Goal: Task Accomplishment & Management: Complete application form

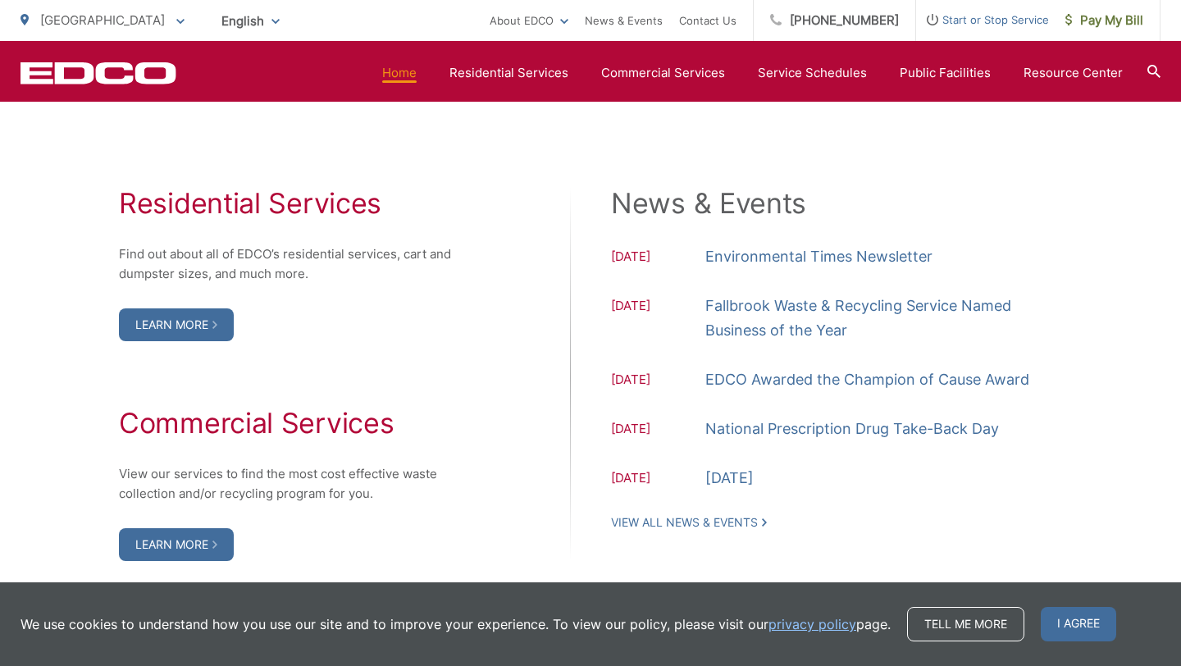
scroll to position [1591, 0]
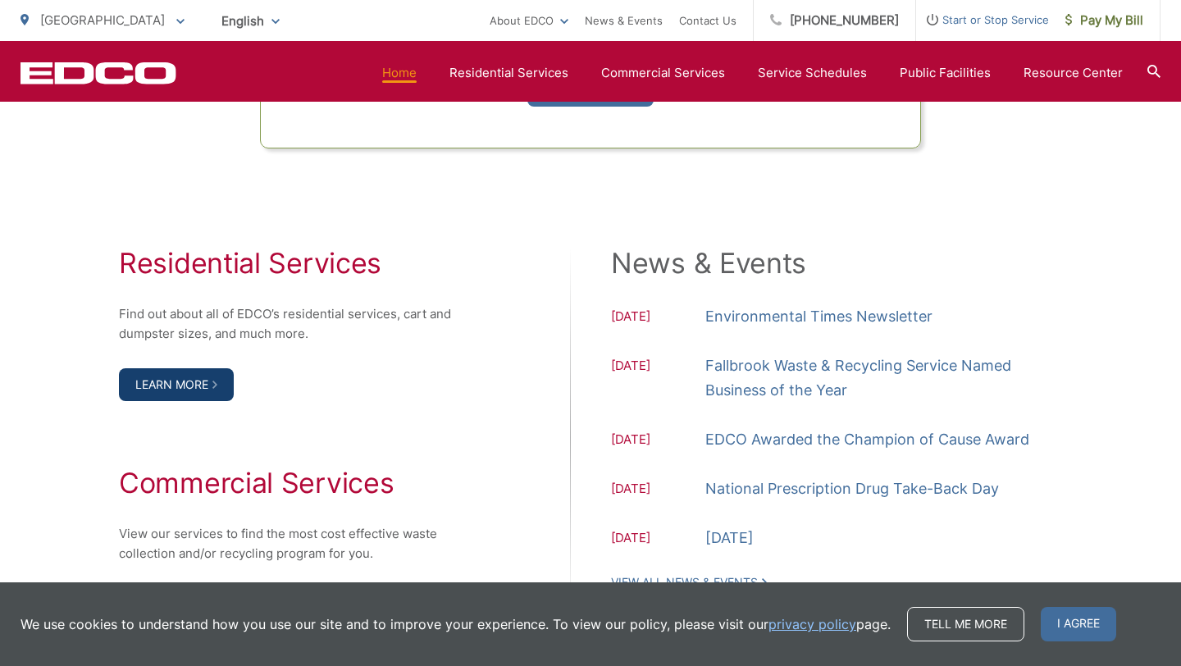
click at [195, 386] on link "Learn More" at bounding box center [176, 384] width 115 height 33
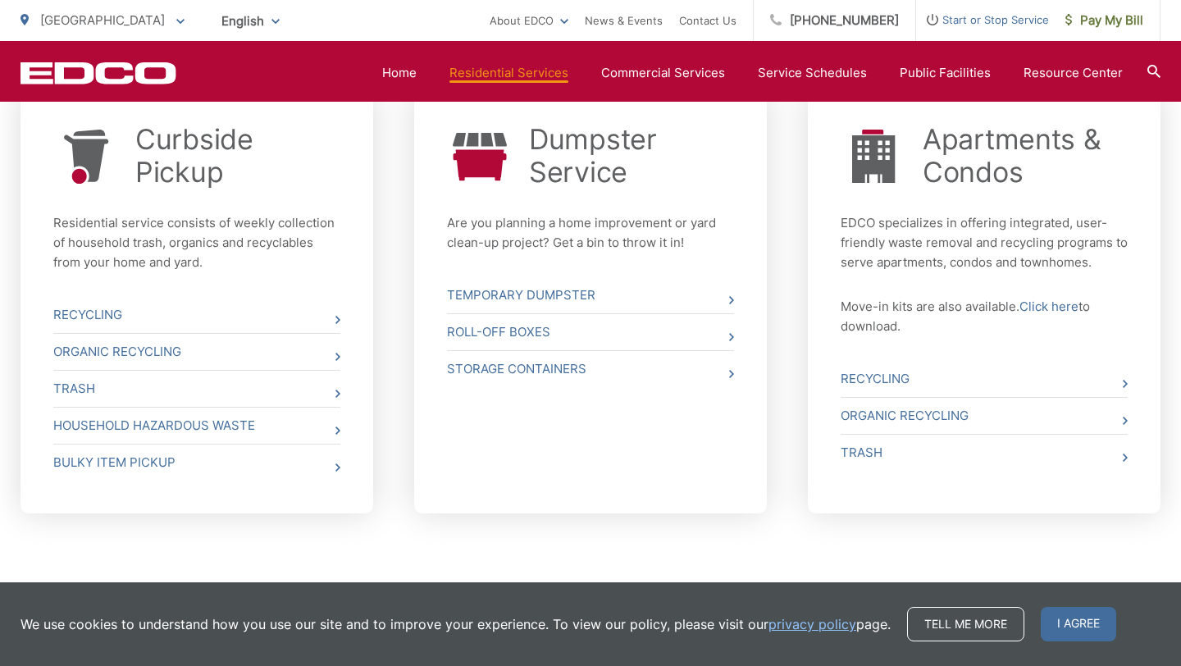
scroll to position [650, 0]
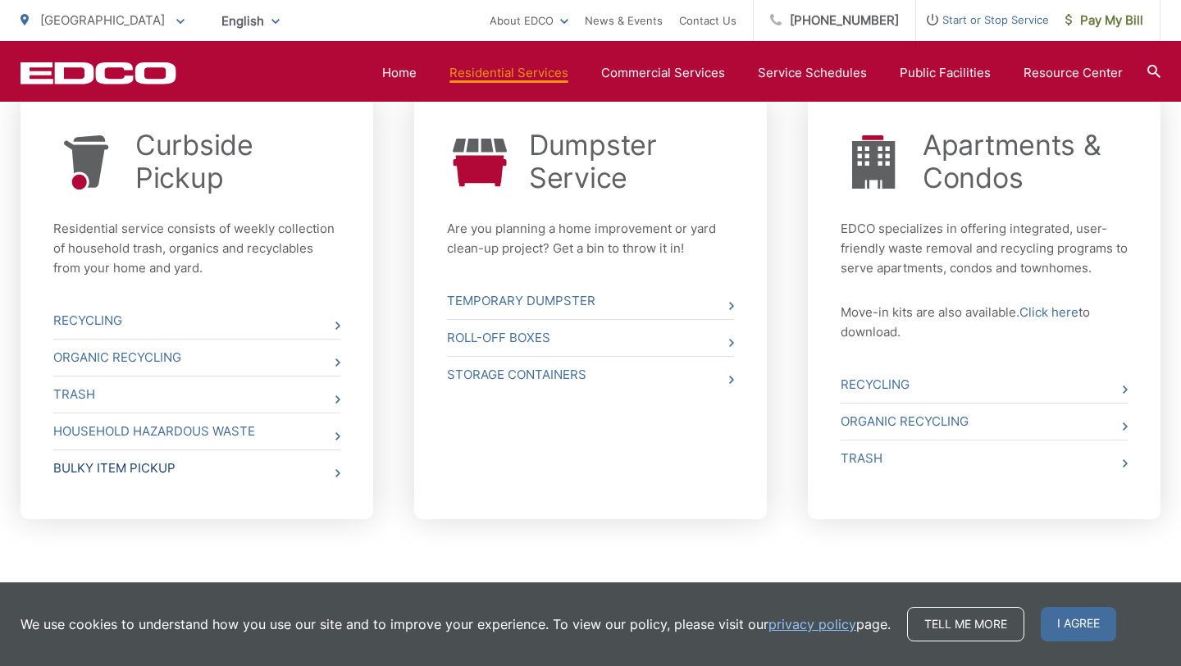
click at [332, 471] on link "Bulky Item Pickup" at bounding box center [196, 468] width 287 height 36
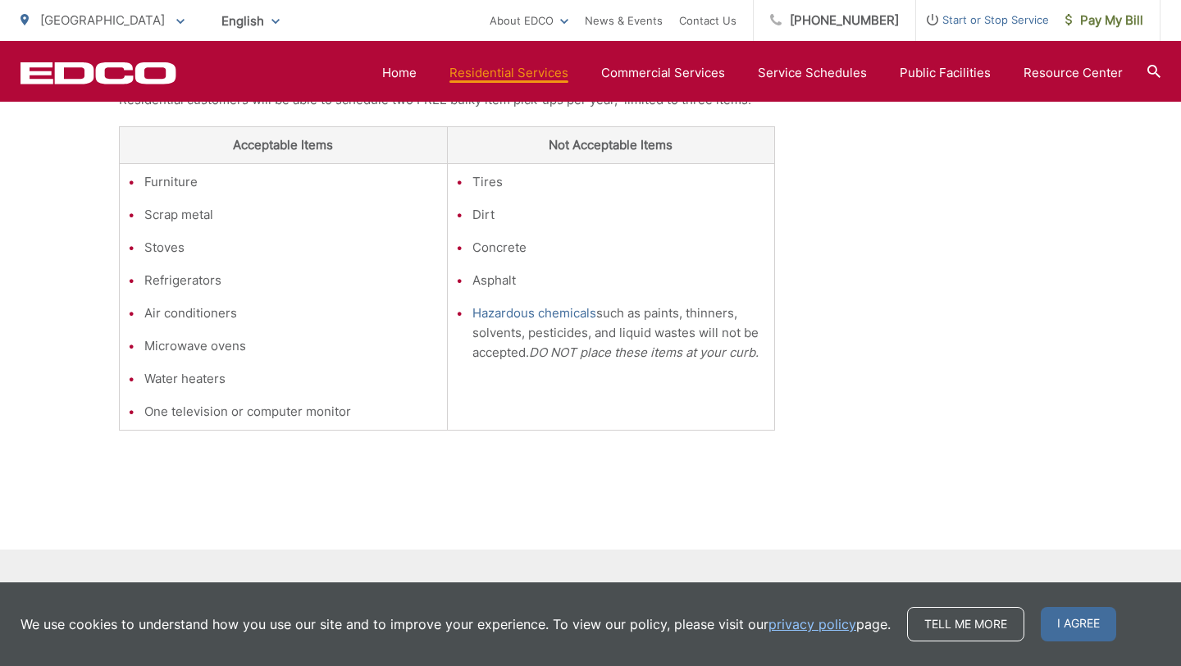
scroll to position [270, 0]
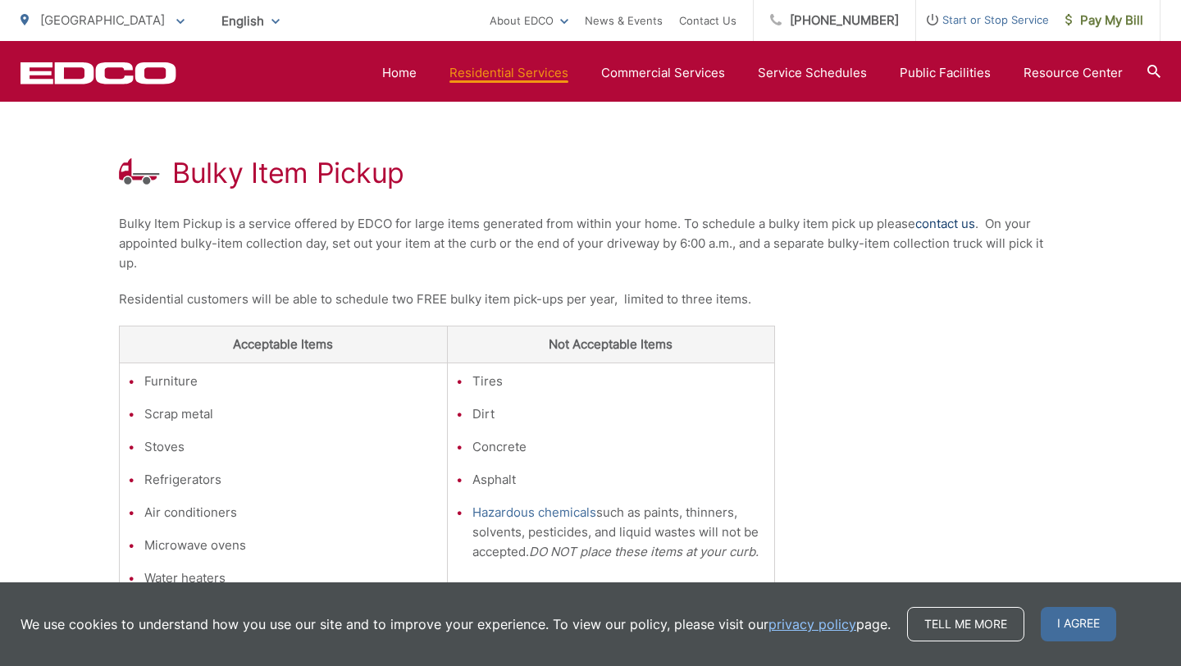
click at [961, 223] on link "contact us" at bounding box center [945, 224] width 60 height 20
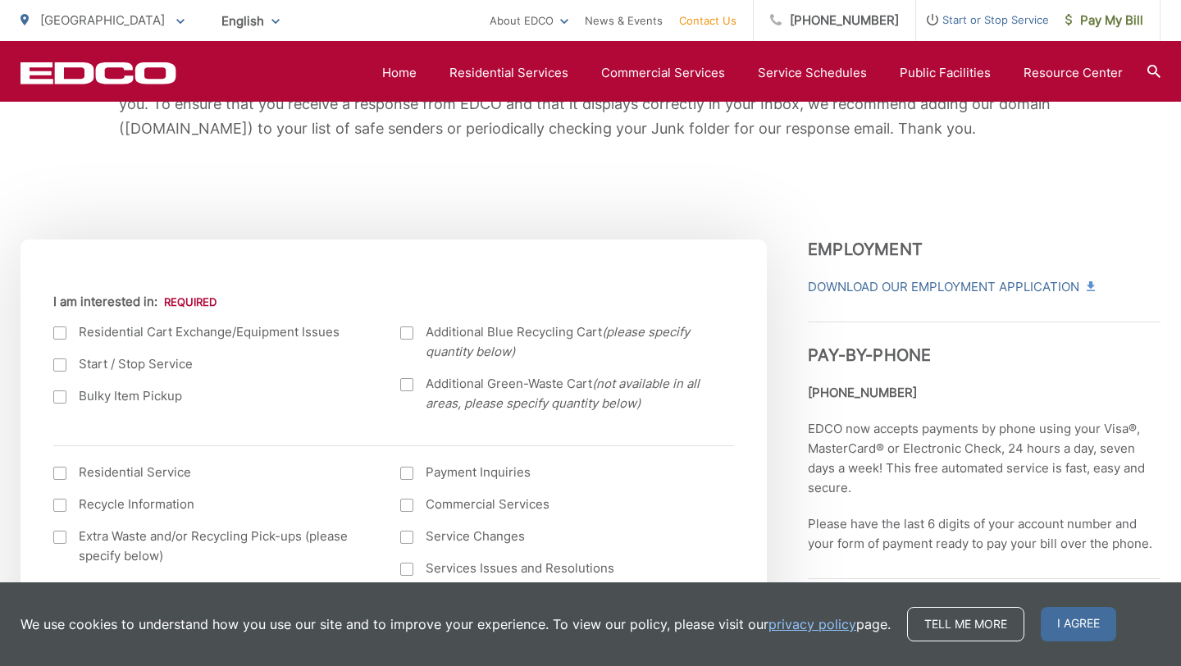
scroll to position [496, 0]
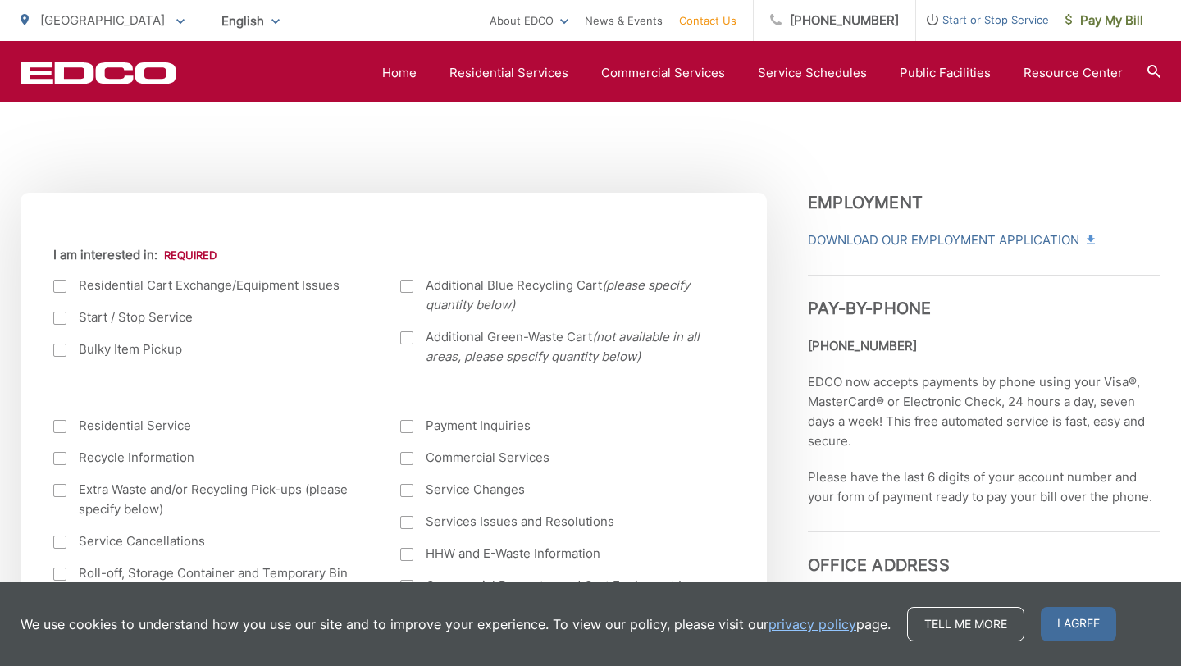
click at [62, 350] on div at bounding box center [59, 350] width 13 height 13
click at [0, 0] on input "Bulky Item Pickup" at bounding box center [0, 0] width 0 height 0
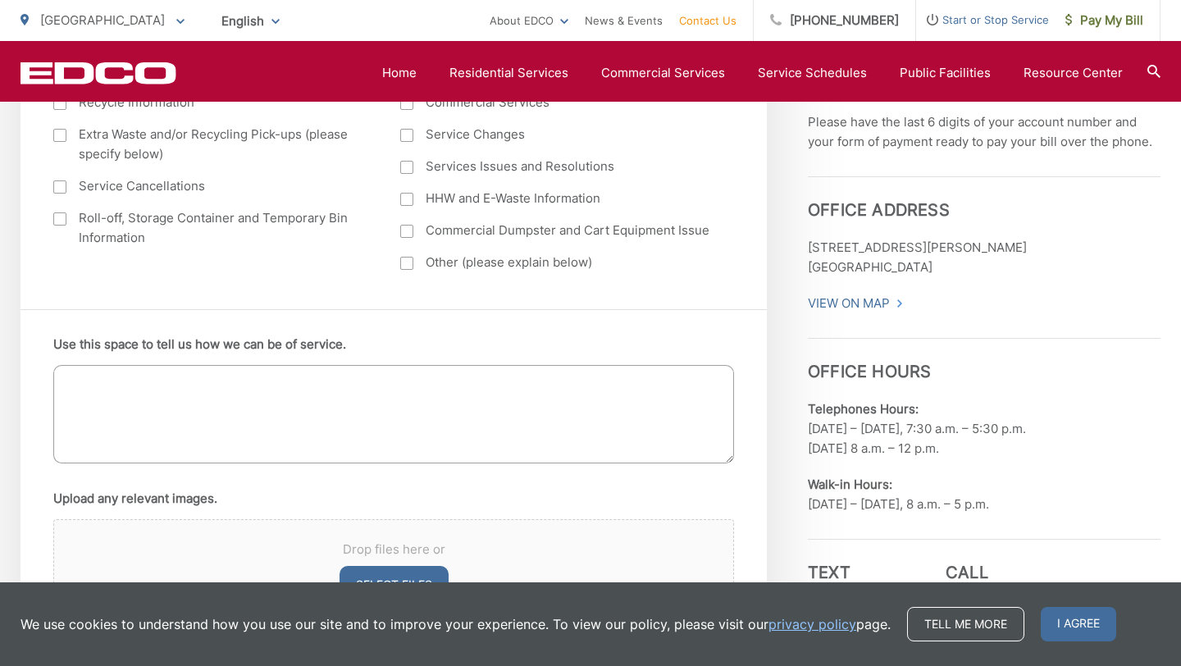
scroll to position [853, 0]
click at [97, 377] on textarea "Use this space to tell us how we can be of service." at bounding box center [393, 412] width 681 height 98
click at [76, 377] on textarea "U have a water heater" at bounding box center [393, 412] width 681 height 98
click at [204, 384] on textarea "I have a water heater" at bounding box center [393, 412] width 681 height 98
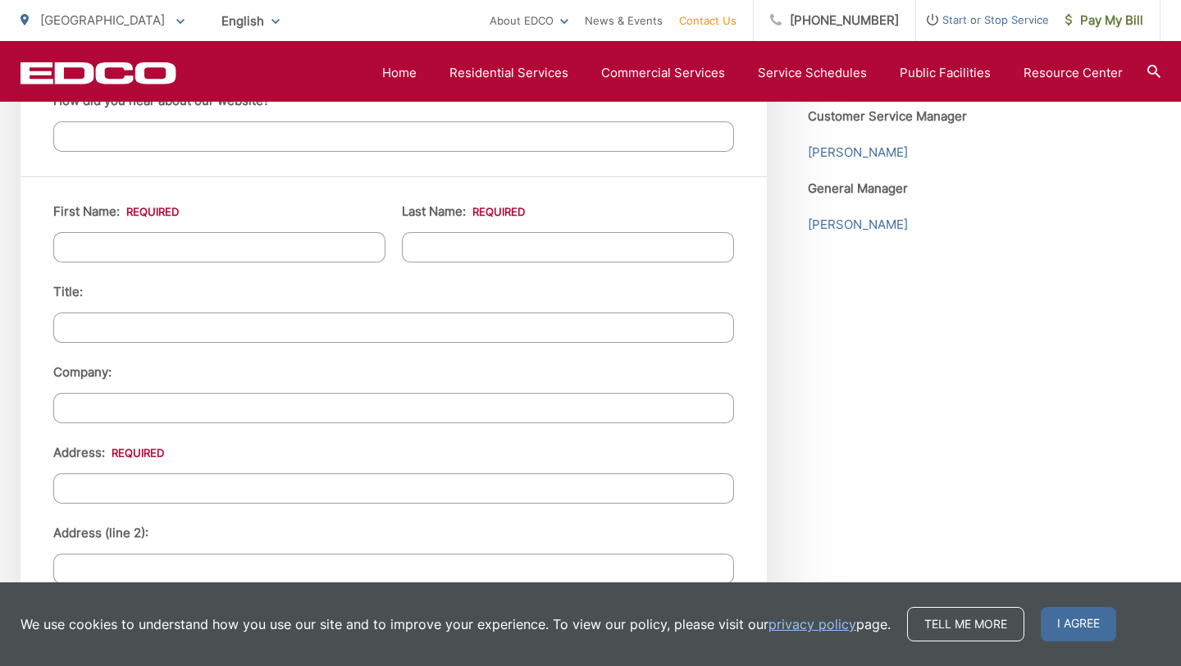
scroll to position [1467, 0]
type textarea "I have a water heater to be picked up please."
click at [87, 244] on input "First Name: *" at bounding box center [219, 248] width 332 height 30
type input "Ryan"
click at [428, 248] on input "Last Name: *" at bounding box center [568, 248] width 332 height 30
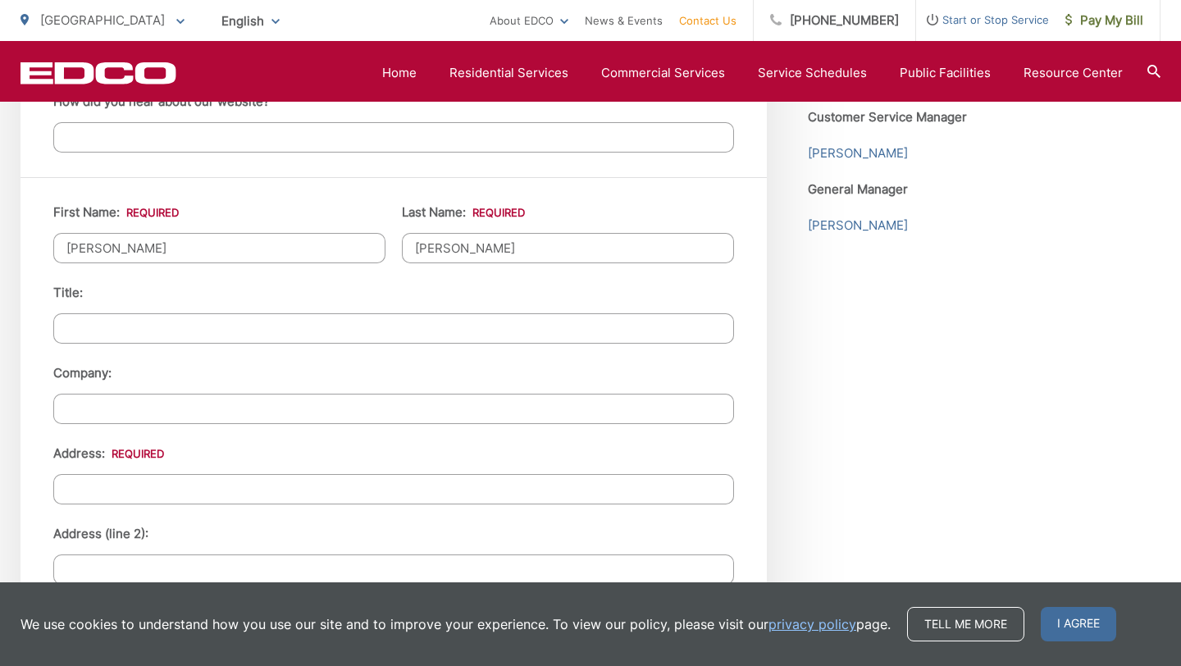
type input "McClure"
click at [85, 325] on input "Title:" at bounding box center [393, 328] width 681 height 30
click at [31, 428] on div "First Name: * Ryan Last Name: * McClure Title: Company: Address: * Address (lin…" at bounding box center [394, 589] width 746 height 824
click at [99, 486] on input "Address: *" at bounding box center [393, 489] width 681 height 30
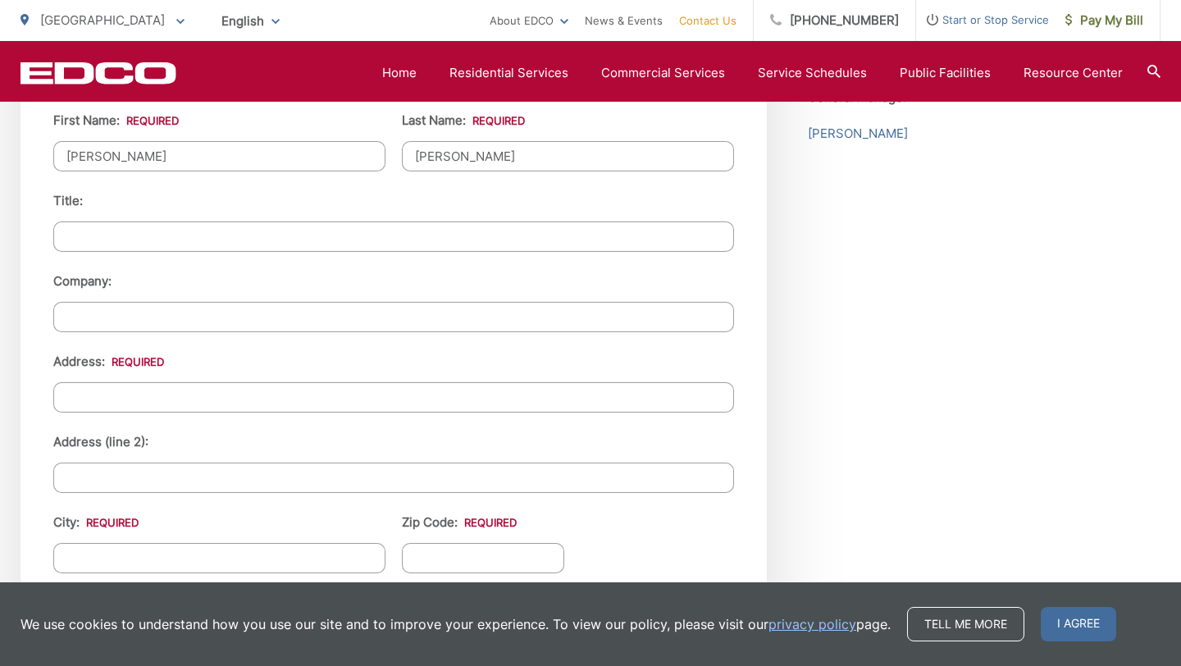
scroll to position [1561, 0]
type input "1229 Via Conejo"
click at [104, 552] on input "City: *" at bounding box center [219, 556] width 332 height 30
type input "Escondido"
click at [440, 559] on input "Zip Code: *" at bounding box center [483, 556] width 162 height 30
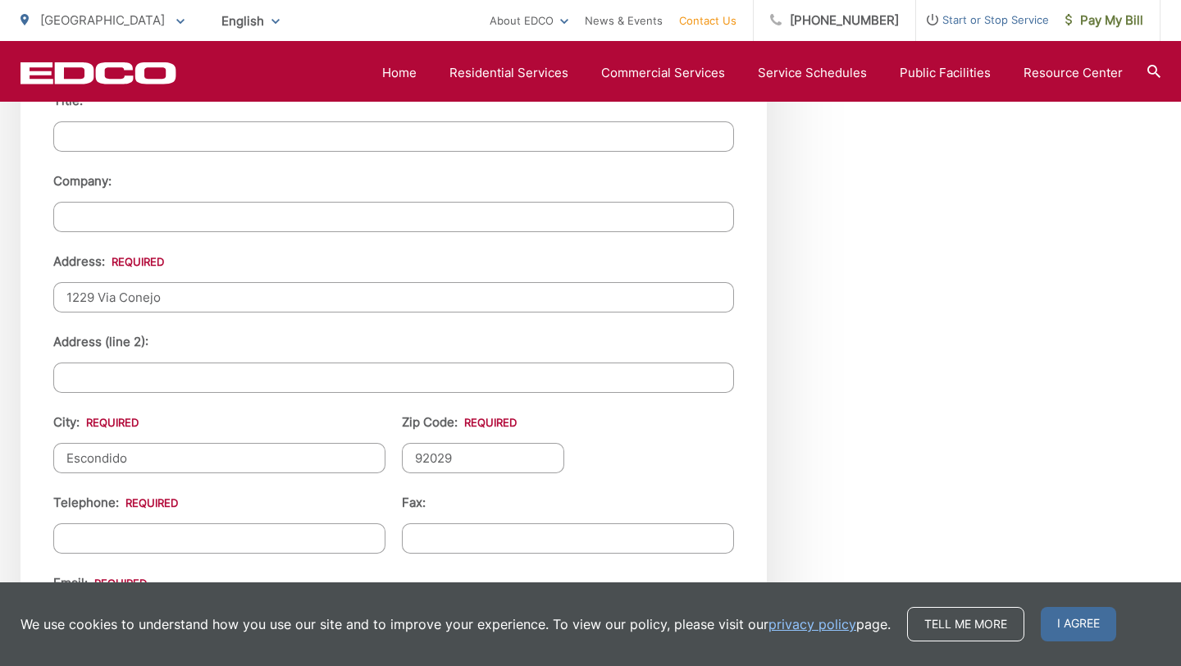
scroll to position [1684, 0]
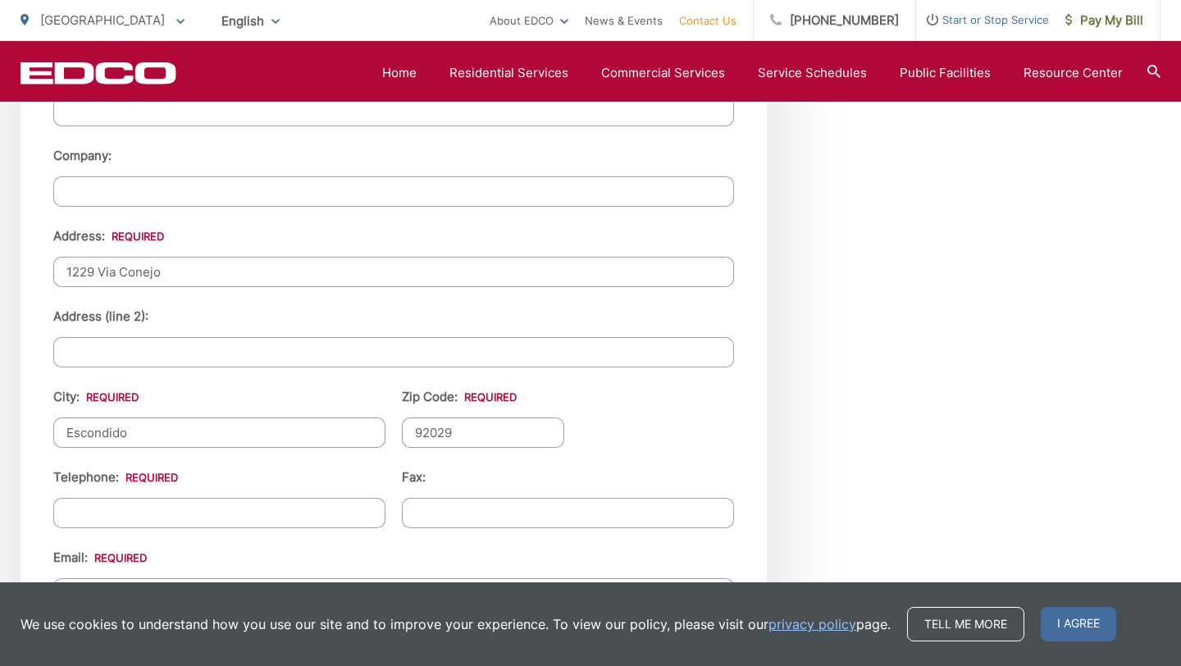
type input "92029"
click at [84, 518] on input "(___) ___-____" at bounding box center [219, 513] width 332 height 30
type input "(760) 470-3993"
click at [607, 473] on li "Fax:" at bounding box center [568, 498] width 332 height 61
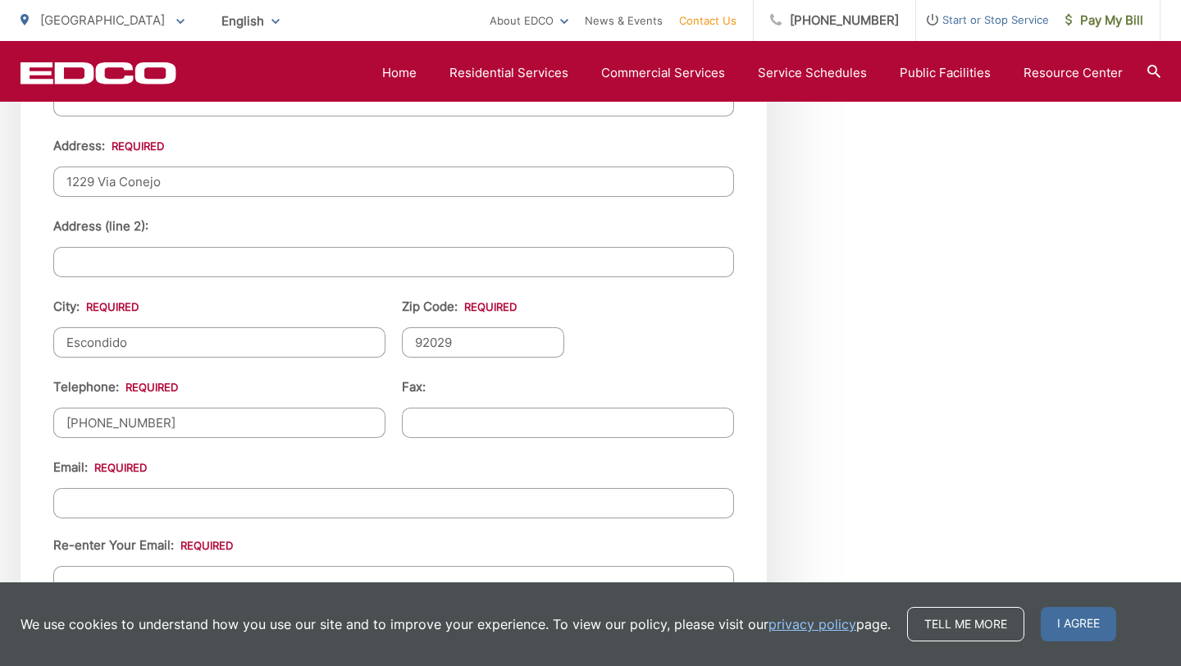
scroll to position [1775, 0]
click at [100, 504] on input "Email *" at bounding box center [393, 502] width 681 height 30
type input "ryanmcclure4@gmail.com"
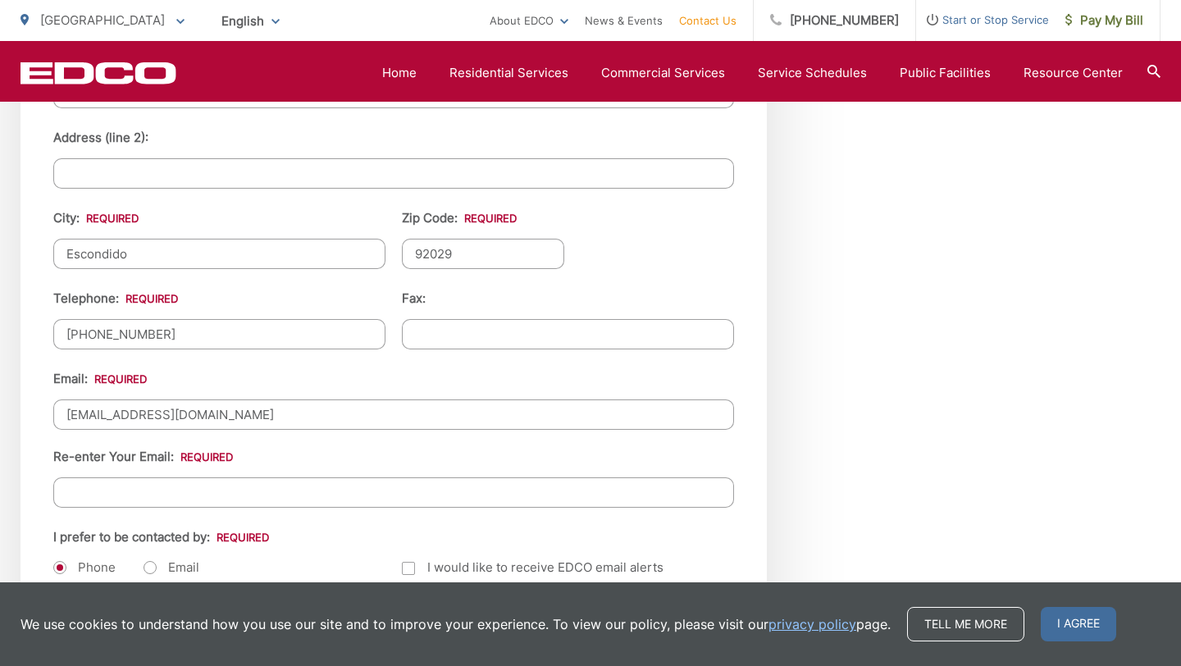
scroll to position [1897, 0]
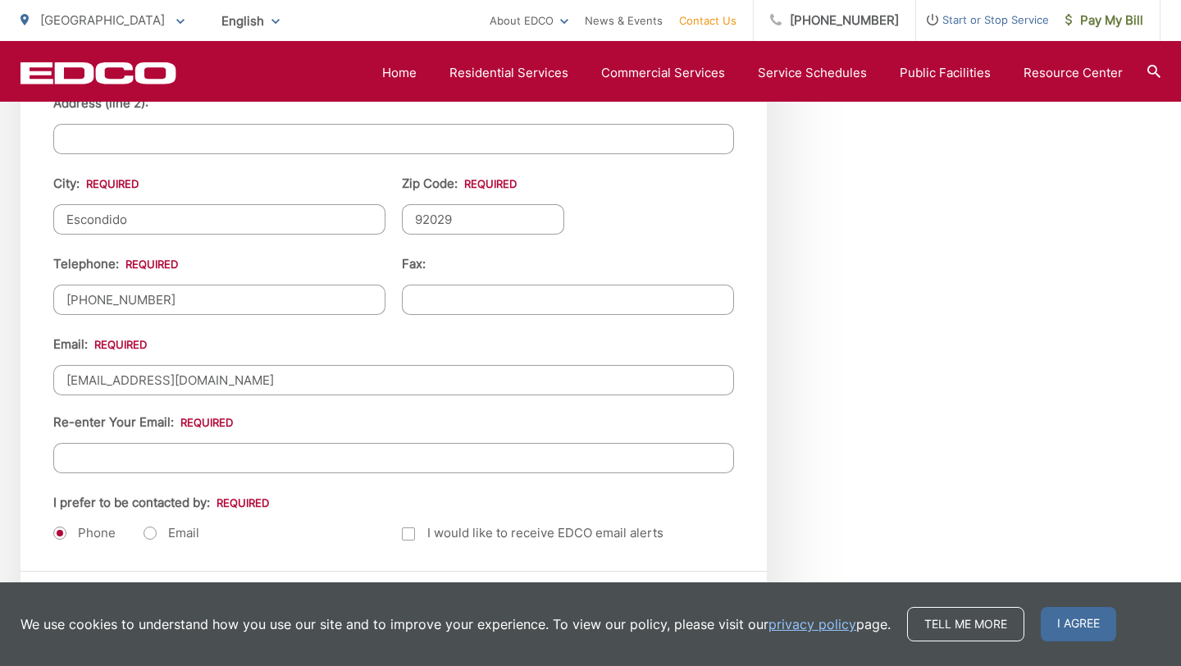
click at [84, 458] on input "Re-enter Your Email:" at bounding box center [393, 458] width 681 height 30
type input "ryanmcclure4@gmail.com"
click at [152, 532] on label "Email" at bounding box center [172, 533] width 56 height 16
radio input "true"
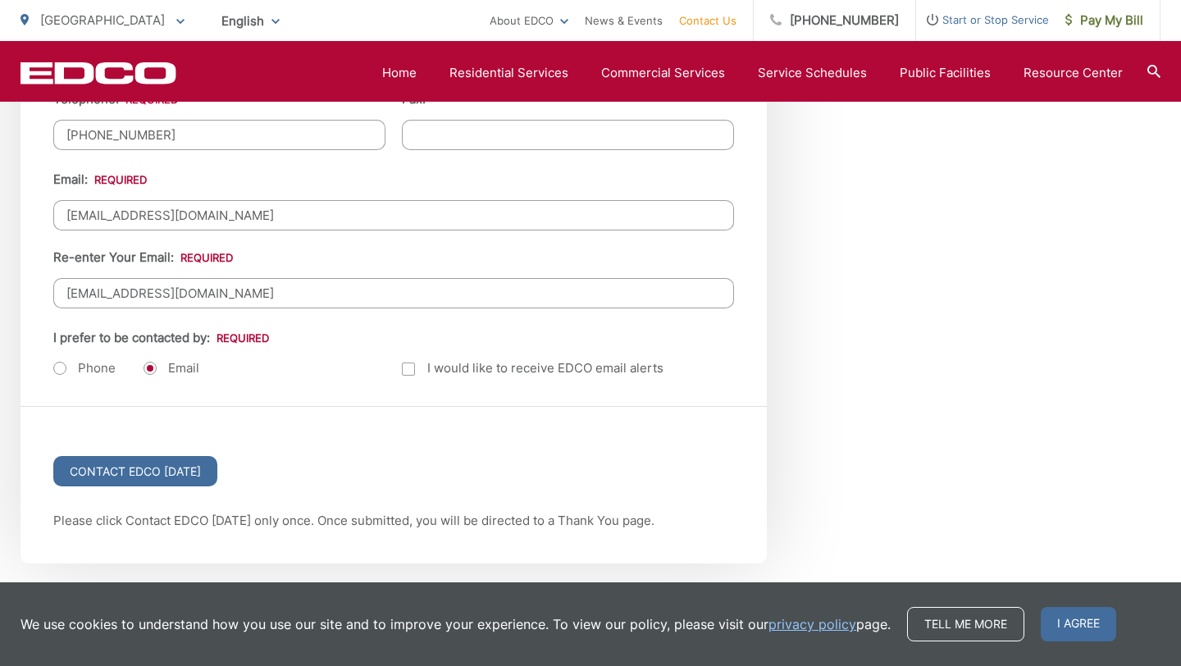
scroll to position [2063, 0]
click at [127, 470] on input "Contact EDCO Today" at bounding box center [135, 470] width 164 height 30
